Goal: Task Accomplishment & Management: Manage account settings

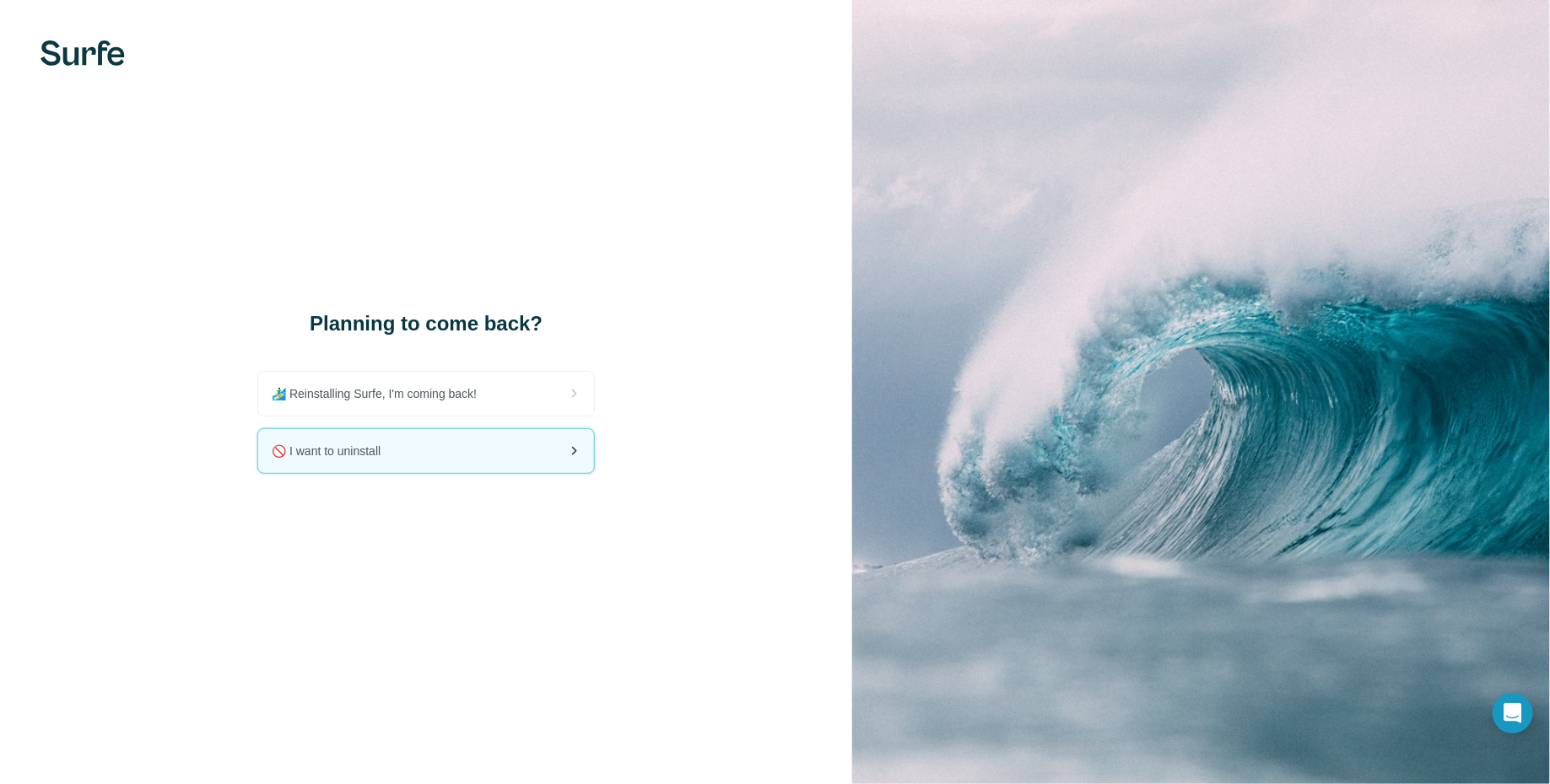
click at [359, 454] on span "🚫 I want to uninstall" at bounding box center [332, 451] width 122 height 17
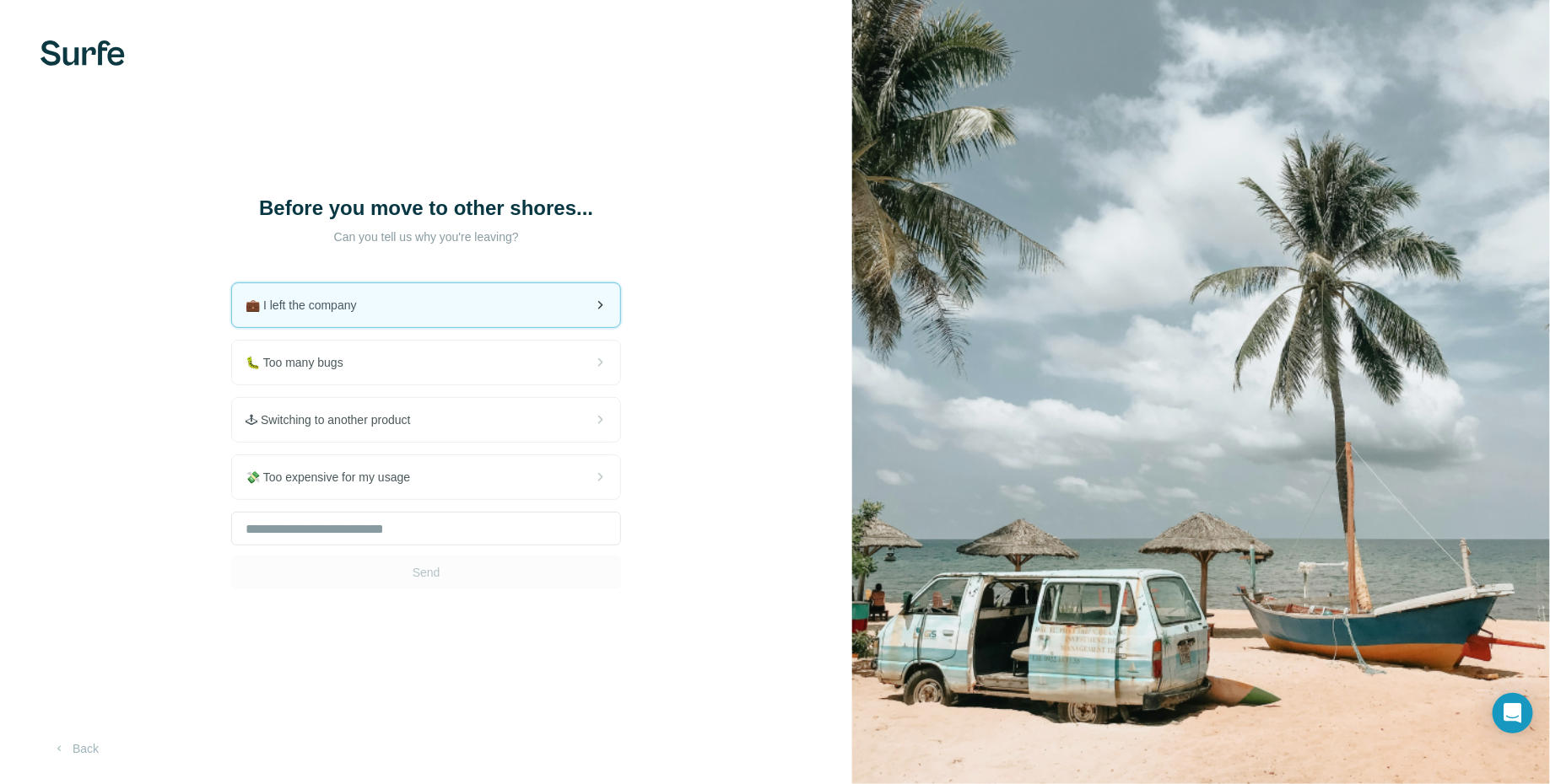
click at [402, 314] on div "💼 I left the company" at bounding box center [426, 305] width 388 height 44
